Goal: Task Accomplishment & Management: Manage account settings

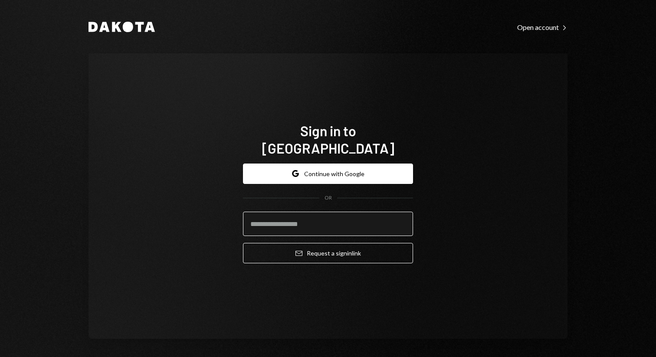
click at [295, 213] on input "email" at bounding box center [328, 224] width 170 height 24
type input "**********"
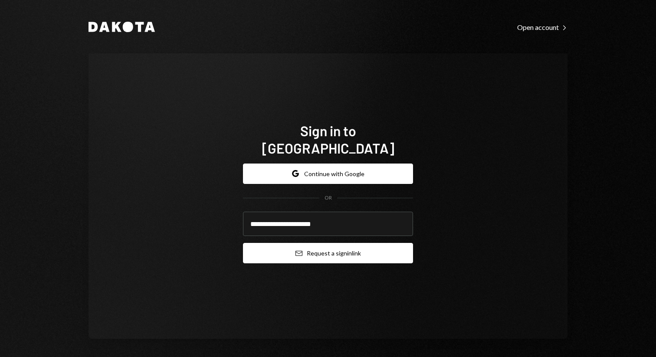
click at [304, 243] on button "Email Request a sign in link" at bounding box center [328, 253] width 170 height 20
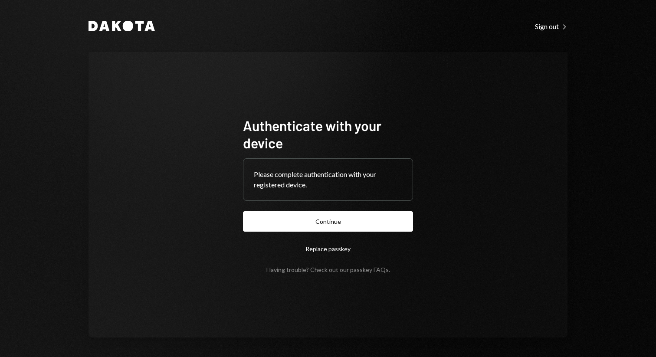
click at [326, 224] on button "Continue" at bounding box center [328, 221] width 170 height 20
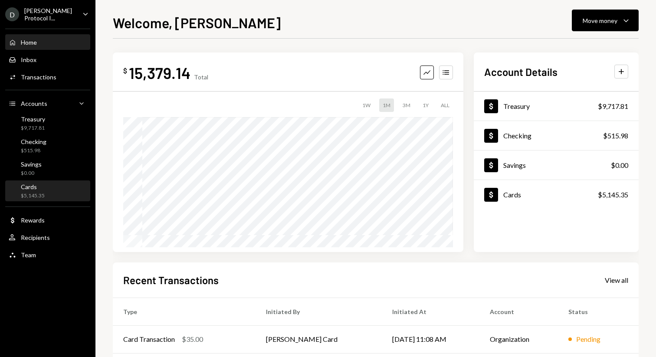
click at [45, 189] on div "Cards $5,145.35" at bounding box center [48, 191] width 78 height 16
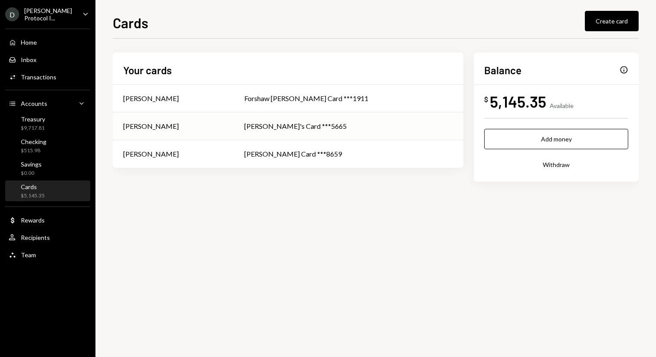
click at [200, 129] on div "Andrew Evans" at bounding box center [173, 126] width 100 height 10
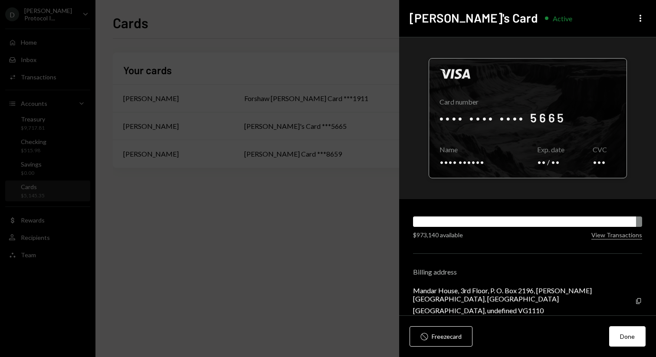
click at [590, 118] on div at bounding box center [527, 118] width 197 height 119
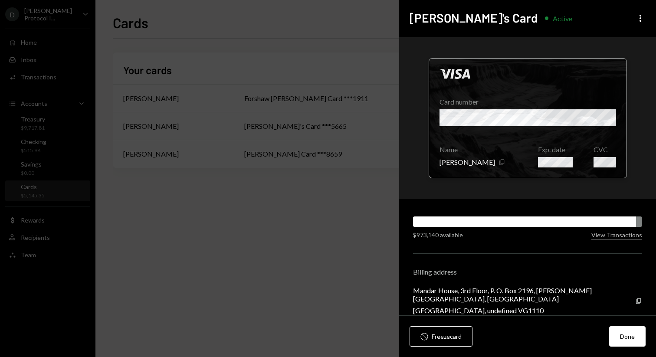
click at [498, 160] on icon "Copy" at bounding box center [501, 162] width 7 height 7
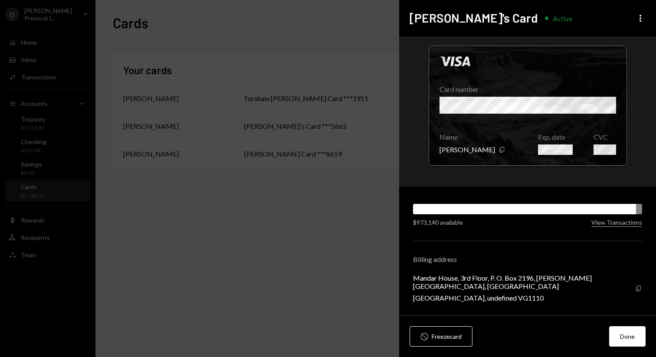
click at [635, 288] on icon "Copy" at bounding box center [638, 288] width 7 height 7
